Goal: Task Accomplishment & Management: Use online tool/utility

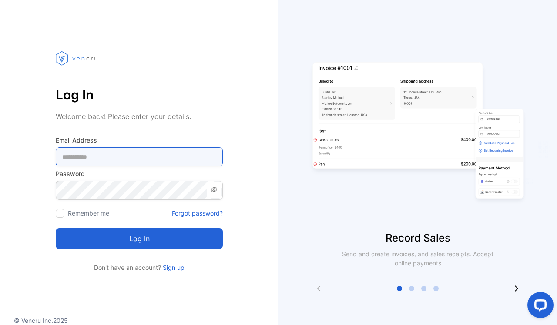
type Address-inputemail "**********"
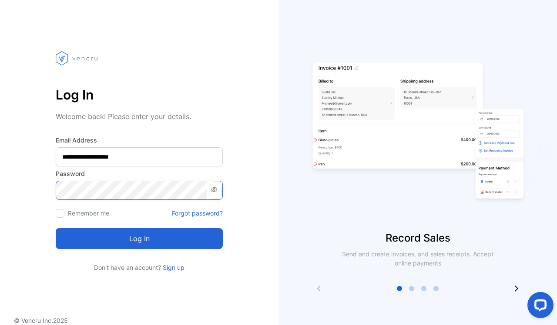
click at [139, 239] on button "Log in" at bounding box center [139, 238] width 167 height 21
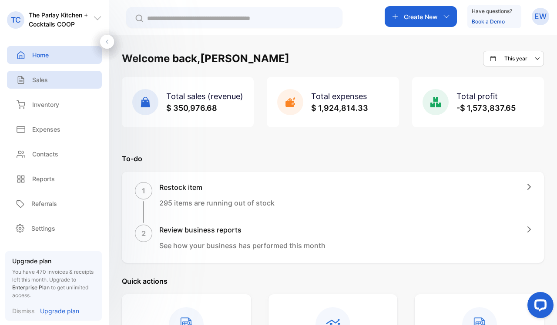
click at [54, 78] on div "Sales" at bounding box center [54, 80] width 95 height 18
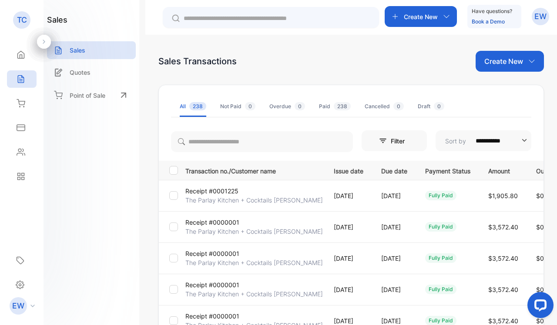
click at [170, 221] on td at bounding box center [170, 226] width 23 height 31
click at [176, 284] on div at bounding box center [173, 289] width 9 height 9
click at [175, 284] on div at bounding box center [173, 289] width 9 height 9
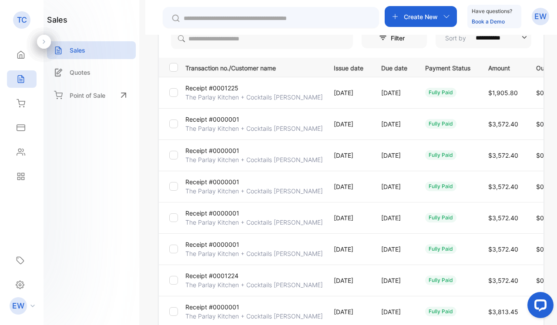
scroll to position [105, 0]
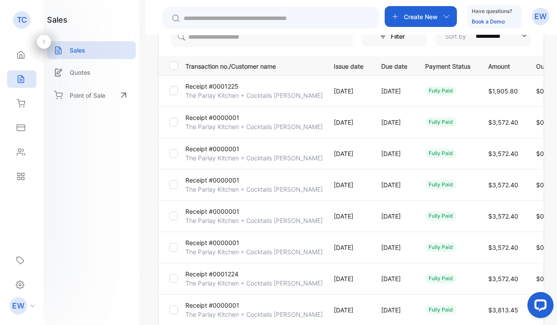
click at [169, 249] on td at bounding box center [170, 247] width 23 height 31
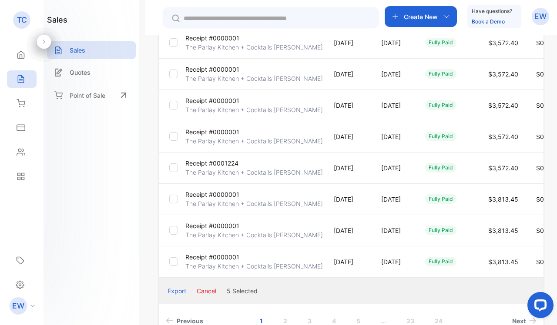
scroll to position [227, 0]
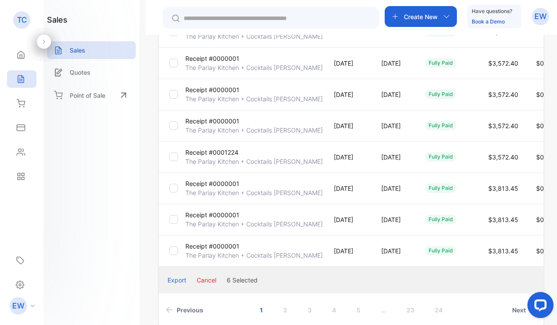
click at [177, 222] on div at bounding box center [173, 219] width 9 height 9
click at [208, 279] on button "Cancel" at bounding box center [207, 280] width 20 height 9
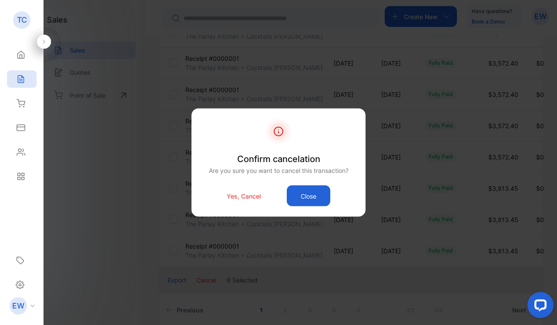
click at [245, 190] on div "Yes, Cancel Close" at bounding box center [278, 196] width 148 height 21
click at [243, 197] on p "Yes, Cancel" at bounding box center [244, 195] width 34 height 9
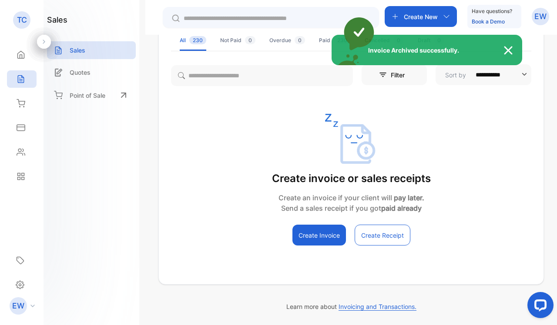
scroll to position [66, 0]
click at [321, 41] on div "Invoice Archived successfully." at bounding box center [278, 162] width 557 height 325
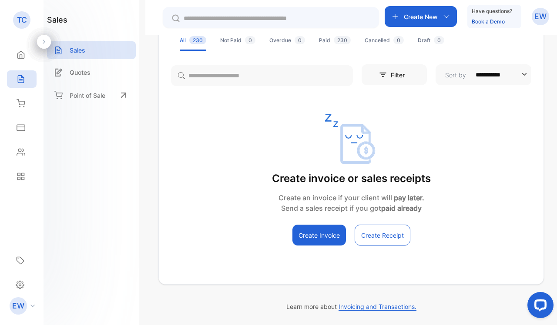
click at [321, 41] on div "Paid 230" at bounding box center [335, 41] width 32 height 8
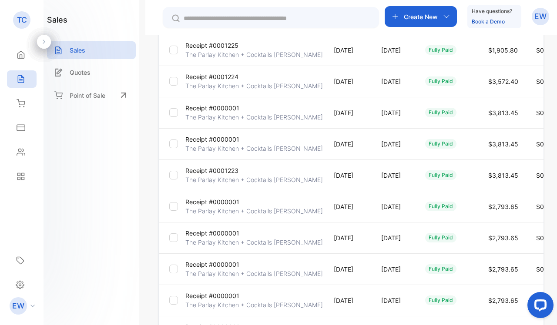
scroll to position [147, 0]
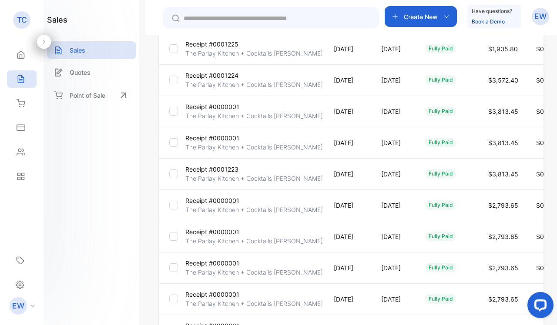
click at [174, 114] on div at bounding box center [173, 111] width 9 height 9
click at [175, 200] on td at bounding box center [170, 205] width 23 height 31
click at [172, 240] on div at bounding box center [173, 236] width 9 height 9
click at [177, 107] on td at bounding box center [170, 111] width 23 height 31
click at [170, 115] on div at bounding box center [173, 111] width 9 height 9
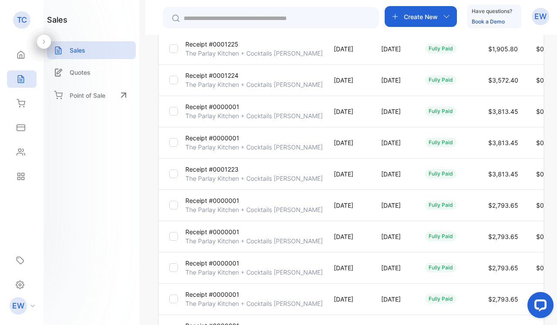
click at [170, 115] on div at bounding box center [173, 111] width 9 height 9
click at [173, 284] on td at bounding box center [170, 299] width 23 height 31
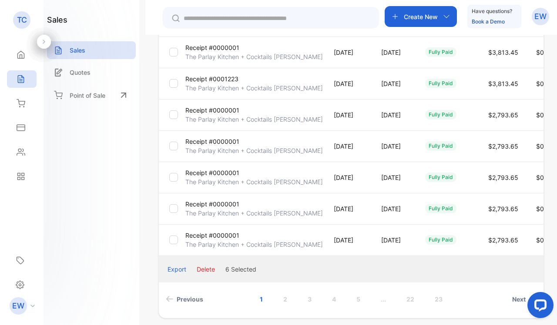
scroll to position [240, 0]
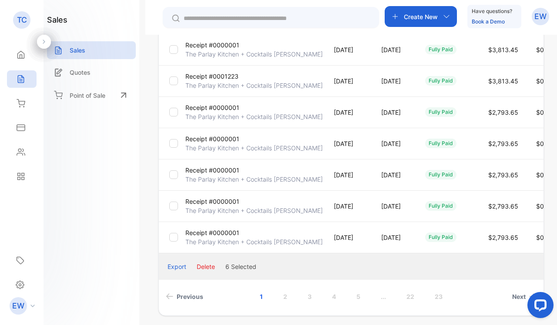
click at [176, 236] on div at bounding box center [173, 237] width 9 height 9
click at [197, 266] on button "Delete" at bounding box center [206, 266] width 18 height 9
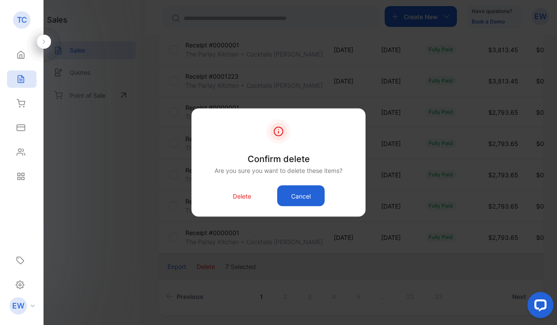
click at [243, 199] on p "Delete" at bounding box center [242, 195] width 18 height 9
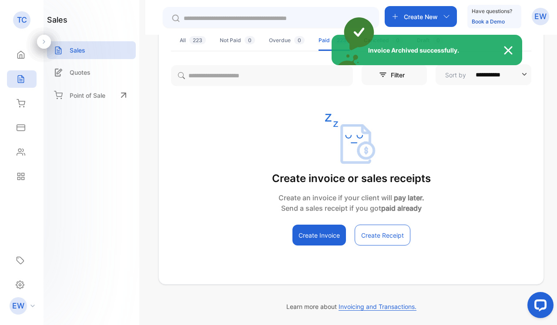
scroll to position [66, 0]
click at [200, 47] on div "Invoice Archived successfully." at bounding box center [278, 162] width 557 height 325
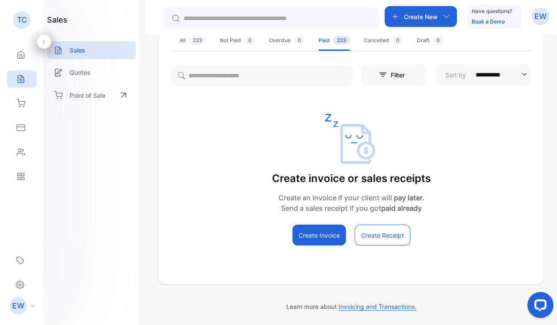
click at [200, 47] on li "All 223" at bounding box center [193, 40] width 26 height 21
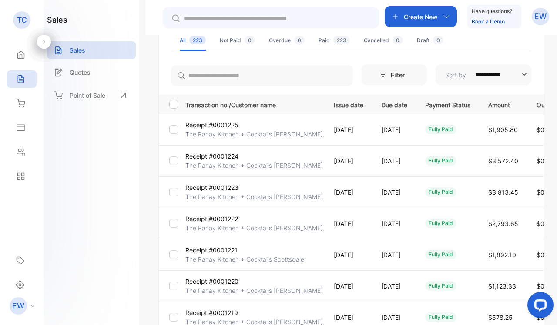
click at [189, 156] on p "Receipt #0001224" at bounding box center [211, 156] width 53 height 9
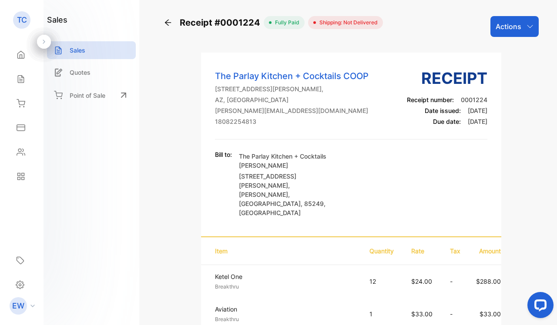
scroll to position [0, 0]
click at [517, 29] on p "Actions" at bounding box center [508, 26] width 26 height 10
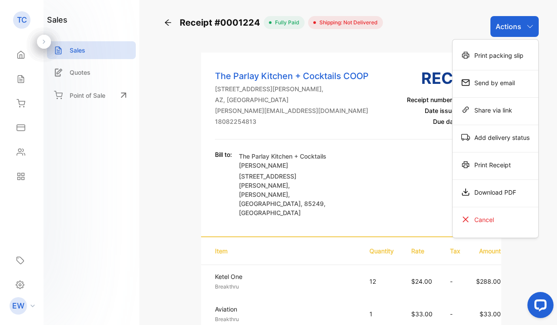
scroll to position [0, 0]
click at [488, 165] on div "Print Receipt" at bounding box center [495, 164] width 86 height 17
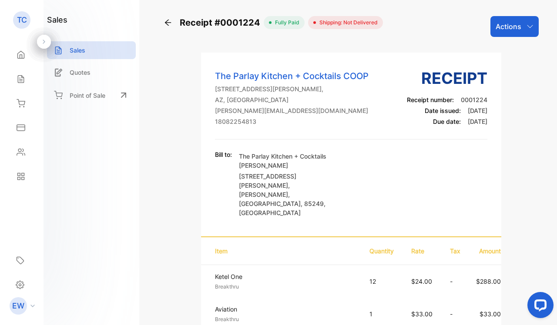
click at [166, 21] on icon at bounding box center [167, 22] width 9 height 9
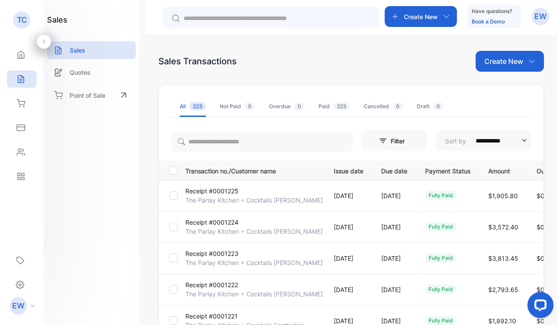
click at [237, 191] on p "Receipt #0001225" at bounding box center [211, 191] width 53 height 9
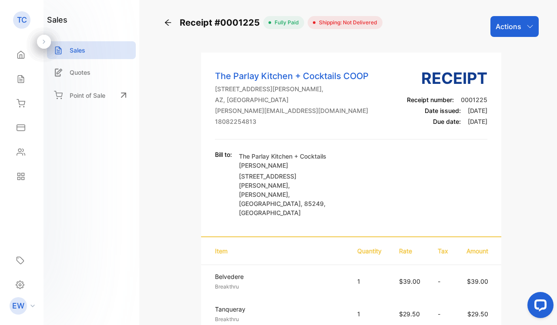
click at [494, 36] on div "Actions" at bounding box center [514, 26] width 48 height 21
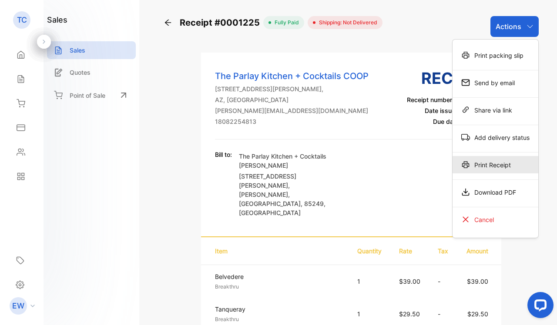
click at [485, 166] on div "Print Receipt" at bounding box center [495, 164] width 86 height 17
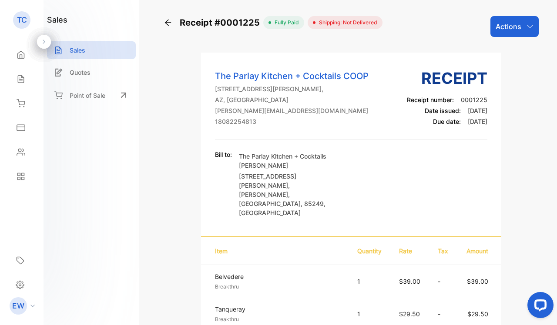
click at [173, 20] on div "Receipt #0001225" at bounding box center [213, 22] width 100 height 13
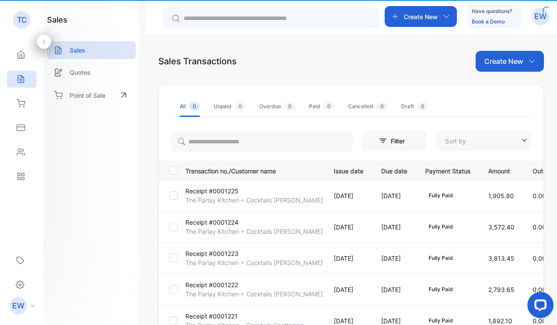
type input "**********"
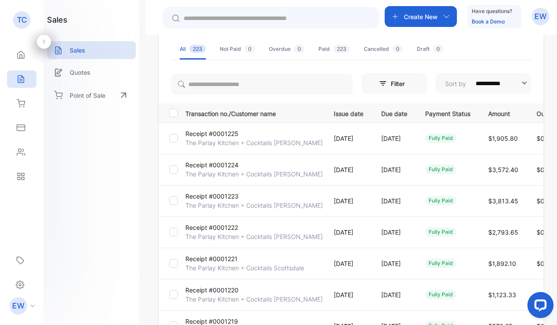
scroll to position [58, 0]
click at [210, 227] on p "Receipt #0001222" at bounding box center [211, 227] width 53 height 9
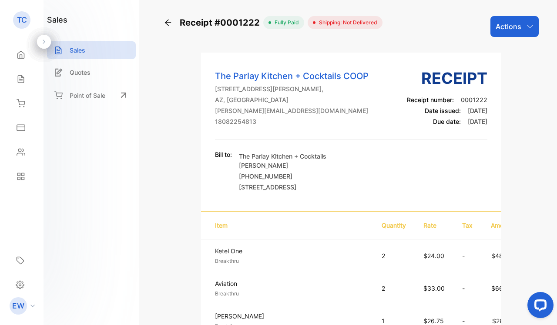
click at [514, 26] on p "Actions" at bounding box center [508, 26] width 26 height 10
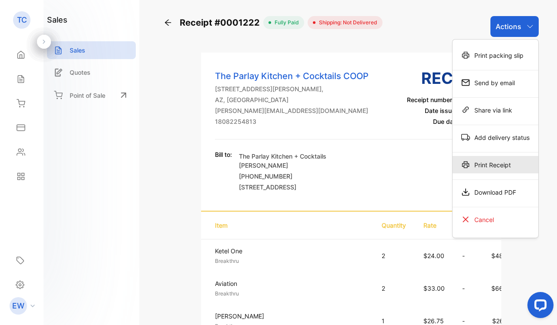
click at [474, 164] on div "Print Receipt" at bounding box center [495, 164] width 86 height 17
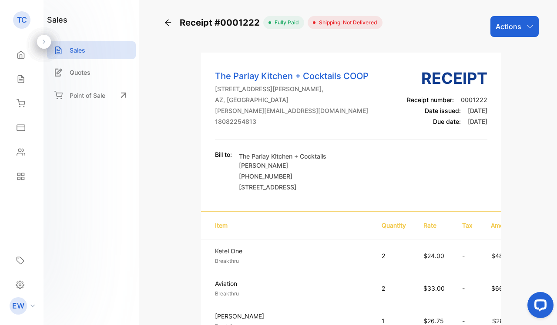
click at [165, 18] on icon at bounding box center [167, 22] width 9 height 9
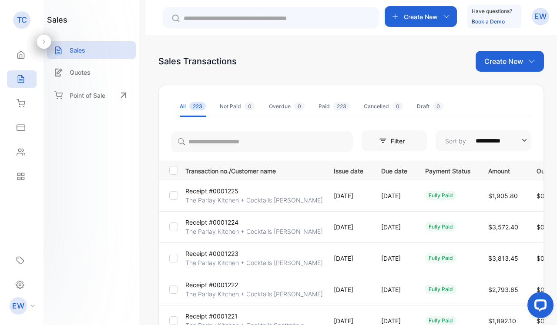
click at [221, 254] on p "Receipt #0001223" at bounding box center [211, 253] width 53 height 9
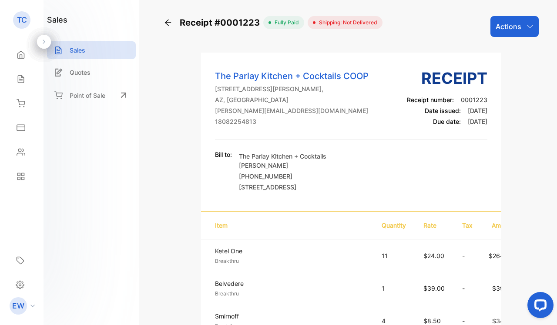
click at [504, 33] on div "Actions" at bounding box center [514, 26] width 48 height 21
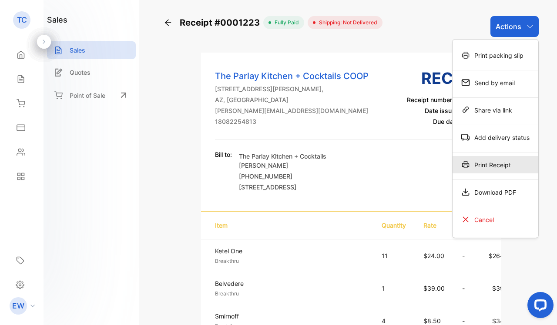
click at [486, 165] on div "Print Receipt" at bounding box center [495, 164] width 86 height 17
